Goal: Obtain resource: Download file/media

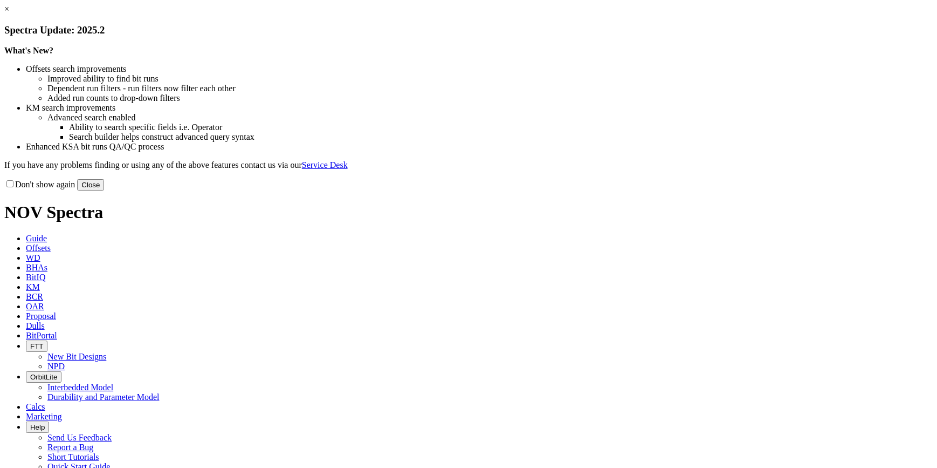
click at [104, 190] on button "Close" at bounding box center [90, 184] width 27 height 11
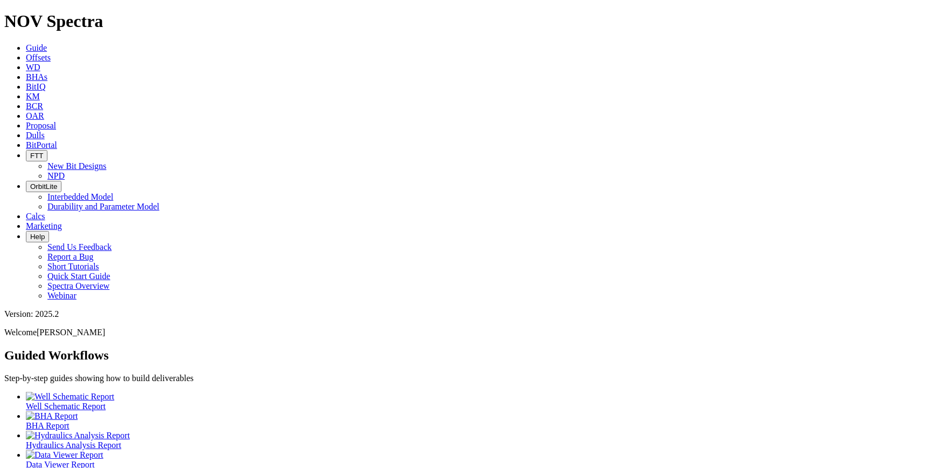
click at [51, 53] on link "Offsets" at bounding box center [38, 57] width 25 height 9
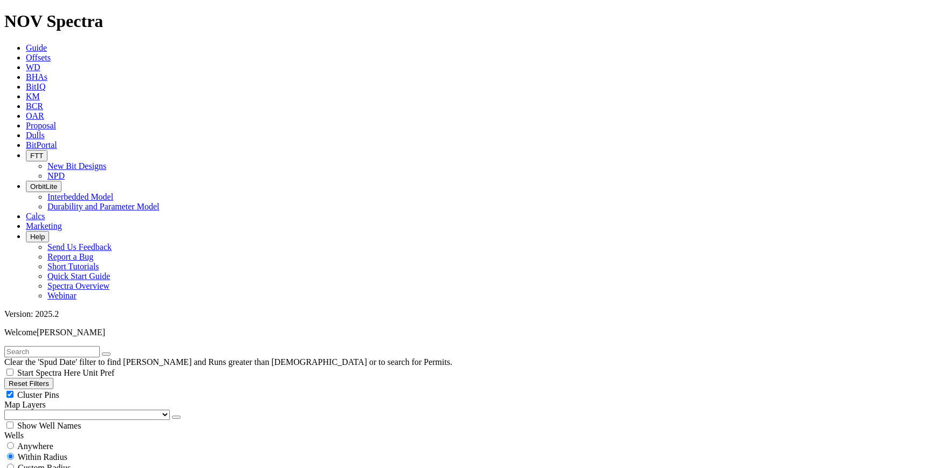
scroll to position [294, 0]
select select "311.15"
checkbox input "false"
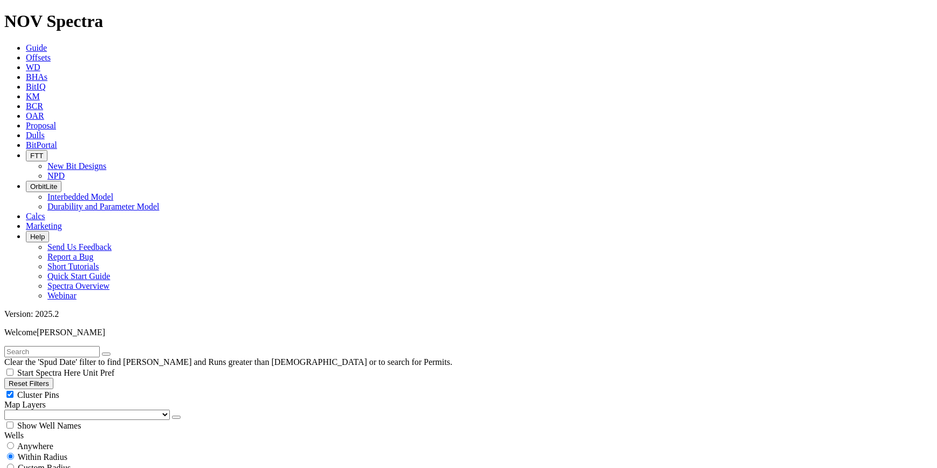
select select "? number:311.15 ?"
